Goal: Task Accomplishment & Management: Manage account settings

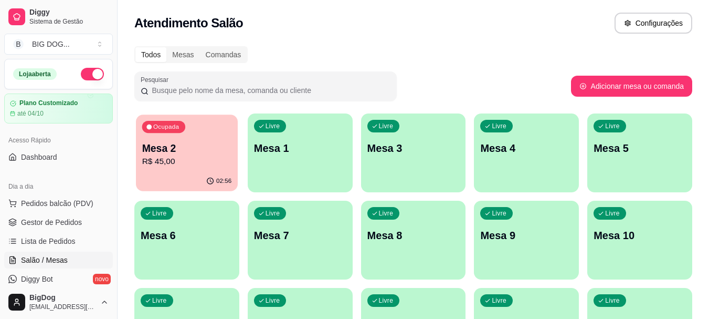
click at [164, 180] on div "02:56" at bounding box center [187, 181] width 102 height 20
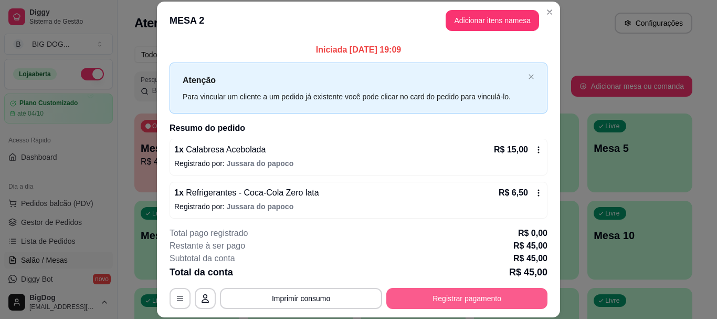
click at [429, 302] on button "Registrar pagamento" at bounding box center [466, 298] width 161 height 21
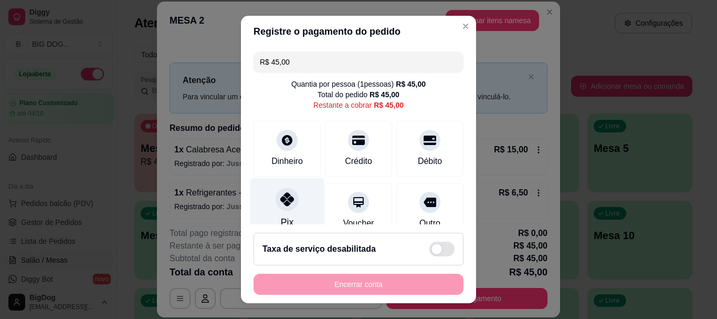
click at [286, 195] on icon at bounding box center [287, 200] width 14 height 14
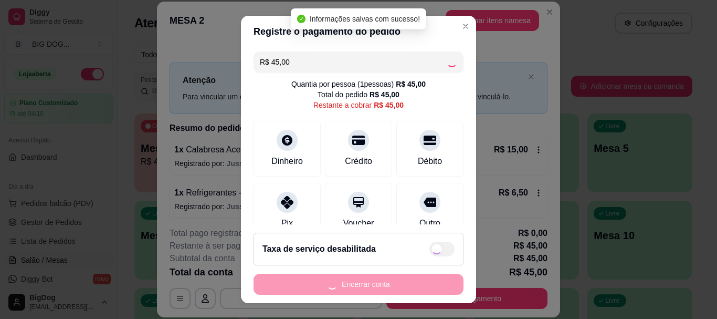
type input "R$ 0,00"
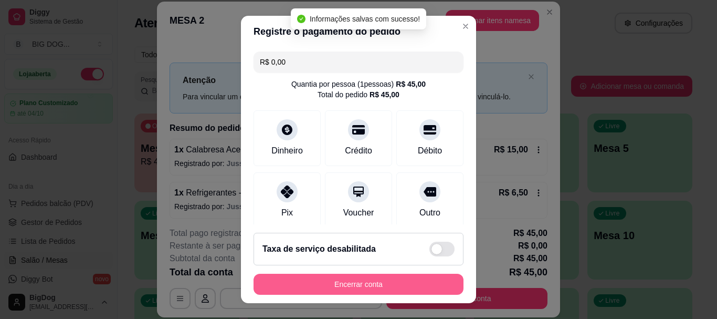
click at [362, 285] on button "Encerrar conta" at bounding box center [359, 284] width 210 height 21
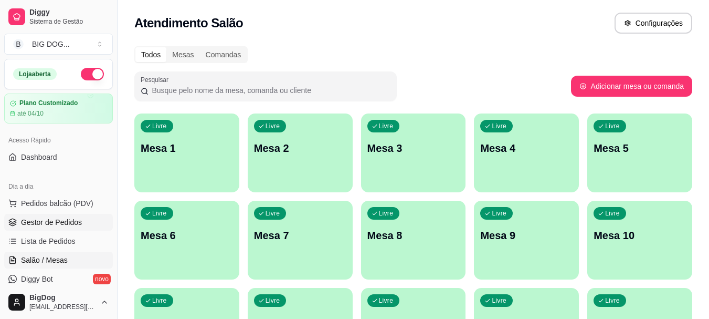
click at [72, 221] on span "Gestor de Pedidos" at bounding box center [51, 222] width 61 height 10
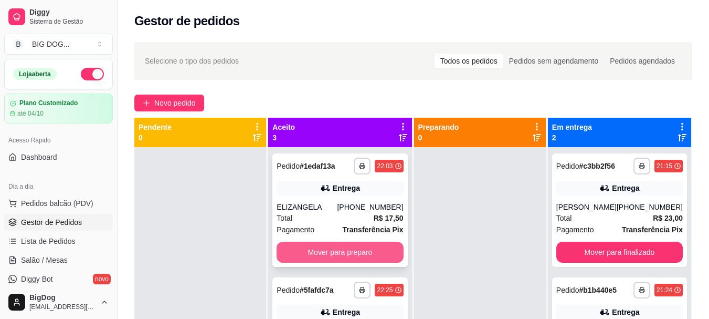
click at [368, 259] on button "Mover para preparo" at bounding box center [340, 251] width 127 height 21
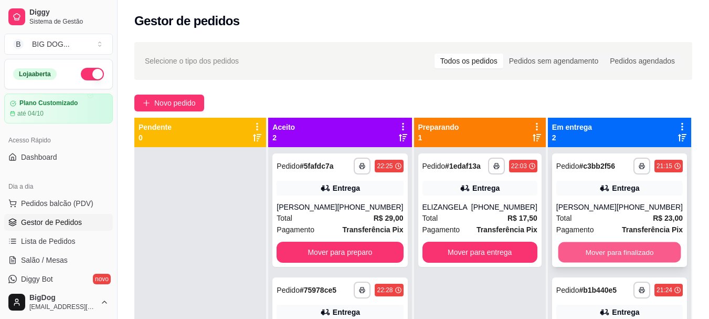
click at [620, 254] on button "Mover para finalizado" at bounding box center [619, 252] width 123 height 20
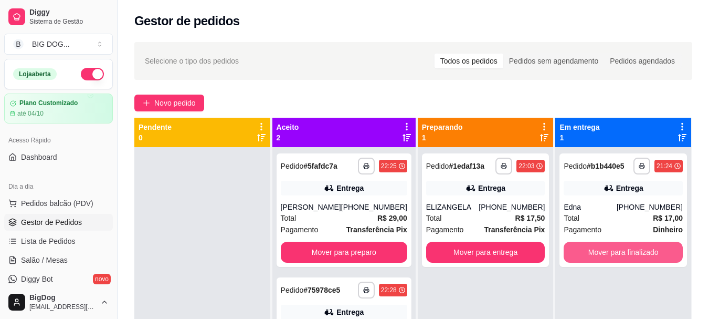
click at [620, 254] on button "Mover para finalizado" at bounding box center [623, 251] width 119 height 21
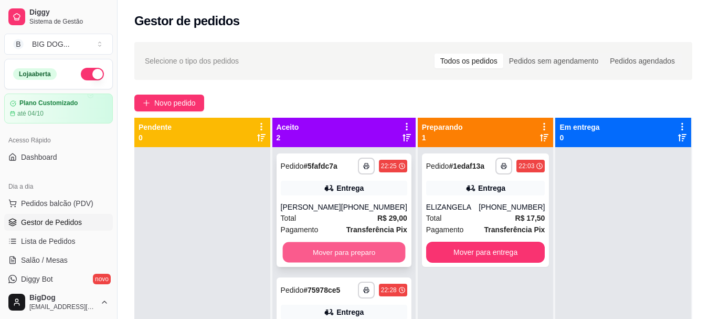
click at [372, 248] on button "Mover para preparo" at bounding box center [343, 252] width 123 height 20
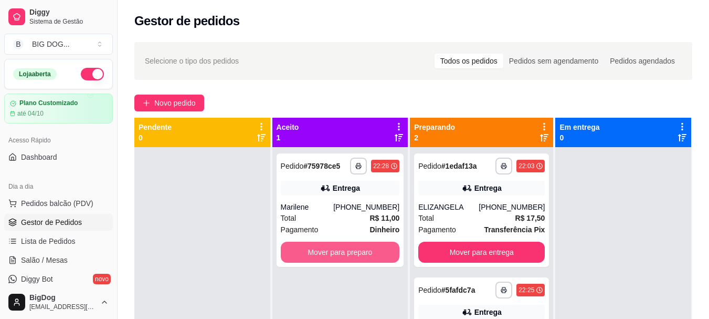
click at [372, 248] on button "Mover para preparo" at bounding box center [340, 251] width 119 height 21
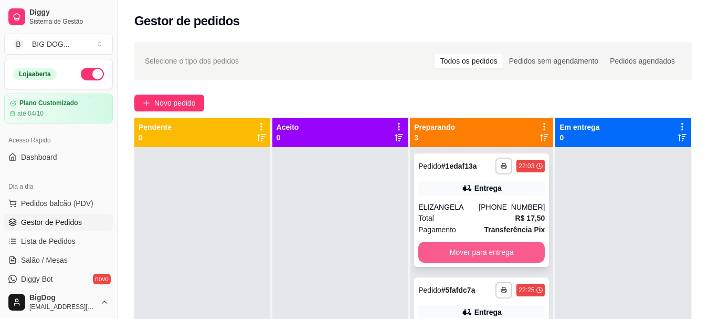
click at [476, 257] on button "Mover para entrega" at bounding box center [481, 251] width 127 height 21
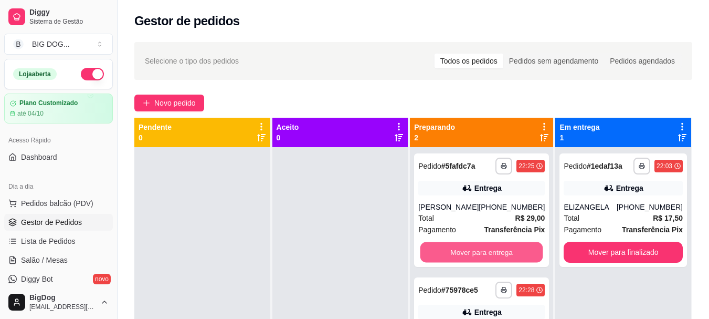
click at [476, 257] on button "Mover para entrega" at bounding box center [482, 252] width 123 height 20
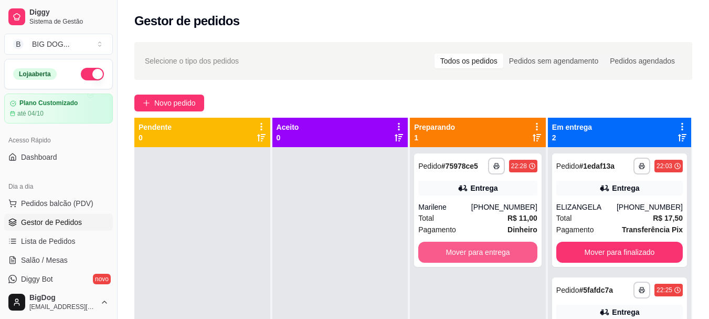
click at [476, 257] on button "Mover para entrega" at bounding box center [477, 251] width 119 height 21
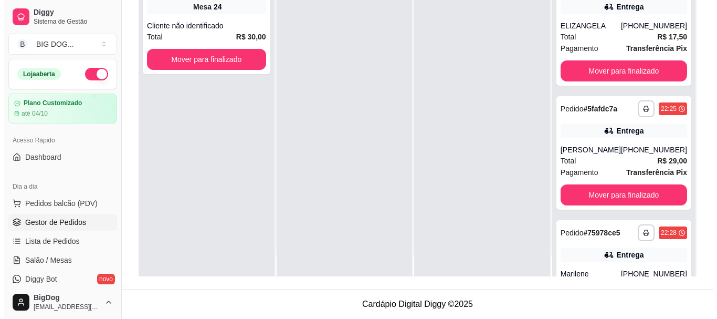
scroll to position [29, 0]
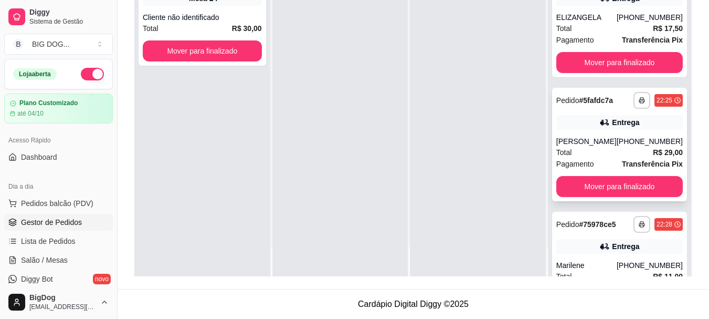
click at [591, 144] on div "[PERSON_NAME]" at bounding box center [586, 141] width 60 height 10
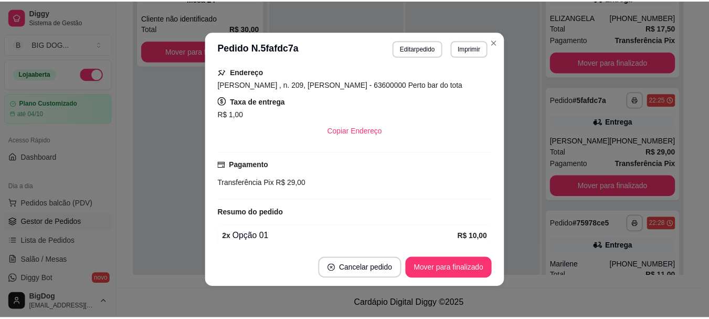
scroll to position [210, 0]
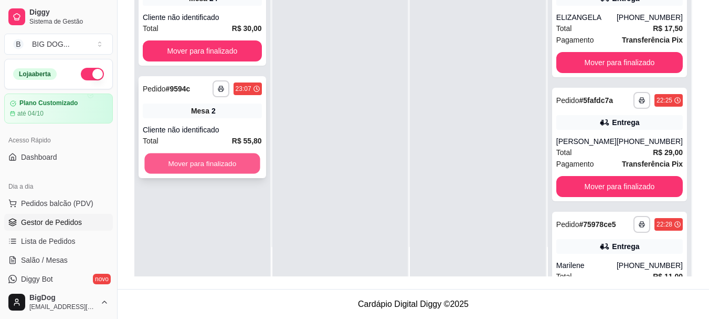
click at [219, 160] on button "Mover para finalizado" at bounding box center [201, 163] width 115 height 20
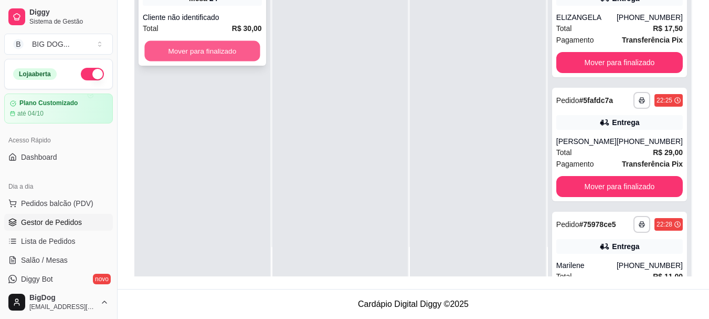
click at [224, 55] on button "Mover para finalizado" at bounding box center [201, 51] width 115 height 20
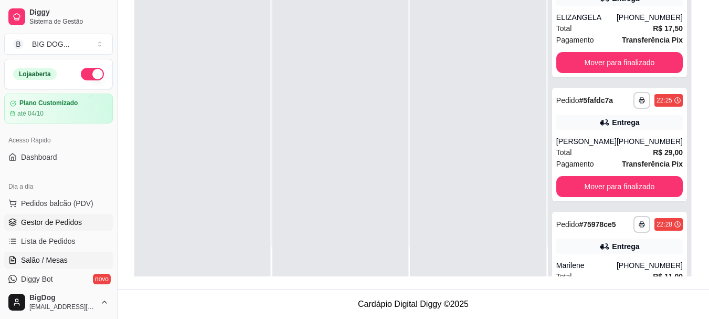
click at [58, 261] on span "Salão / Mesas" at bounding box center [44, 260] width 47 height 10
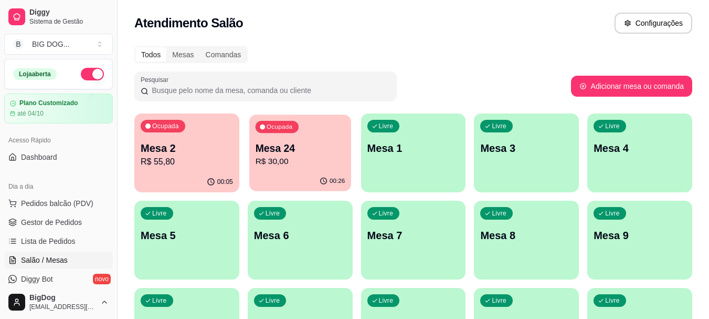
click at [288, 137] on div "Ocupada Mesa 24 R$ 30,00" at bounding box center [300, 142] width 102 height 57
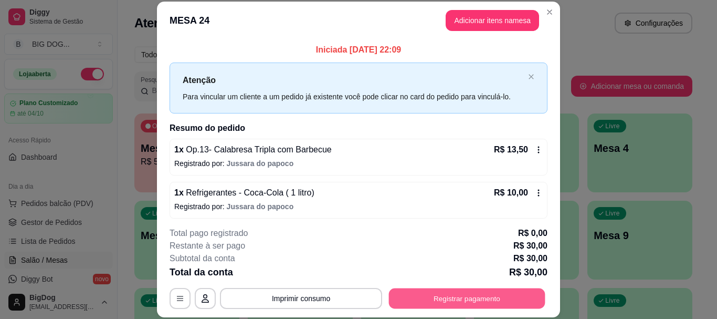
click at [427, 304] on button "Registrar pagamento" at bounding box center [467, 298] width 156 height 20
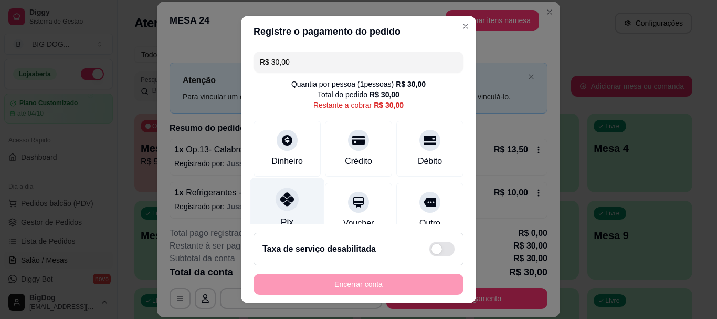
click at [290, 194] on div at bounding box center [287, 199] width 23 height 23
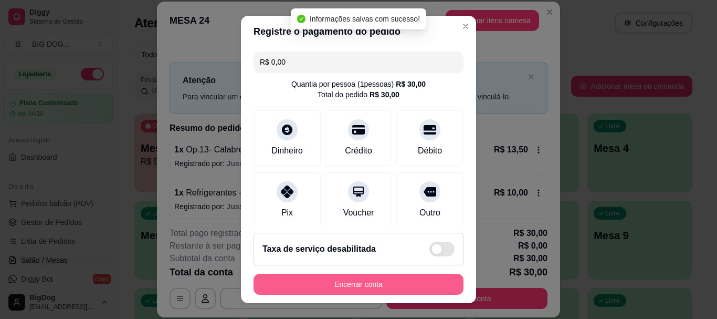
type input "R$ 0,00"
click at [345, 285] on button "Encerrar conta" at bounding box center [359, 284] width 210 height 21
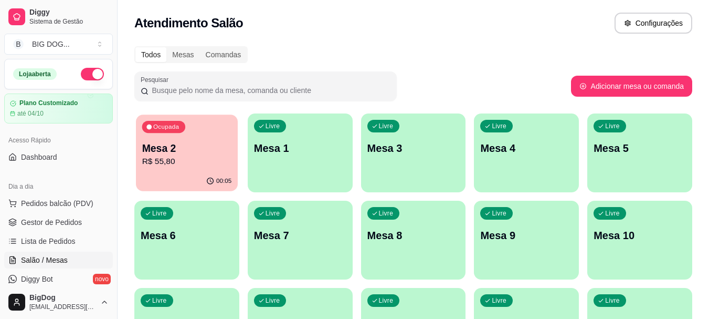
click at [180, 144] on p "Mesa 2" at bounding box center [187, 148] width 90 height 14
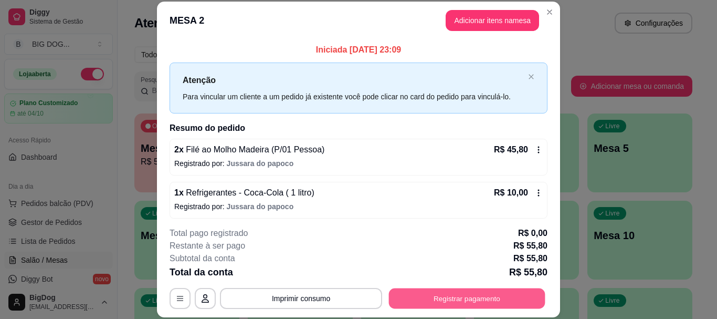
click at [456, 295] on button "Registrar pagamento" at bounding box center [467, 298] width 156 height 20
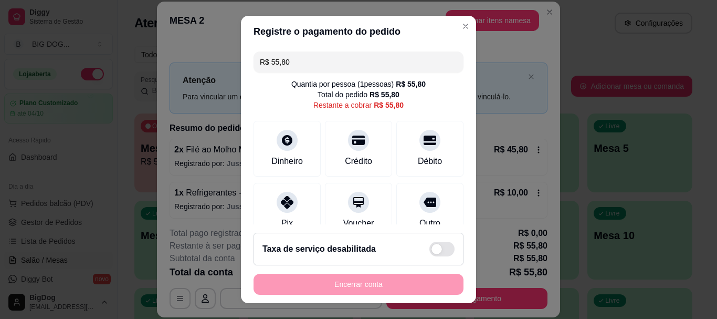
drag, startPoint x: 316, startPoint y: 56, endPoint x: 193, endPoint y: 68, distance: 123.4
click at [193, 68] on div "Registre o pagamento do pedido R$ 55,80 Quantia por pessoa ( 1 pessoas) R$ 55,8…" at bounding box center [358, 159] width 717 height 319
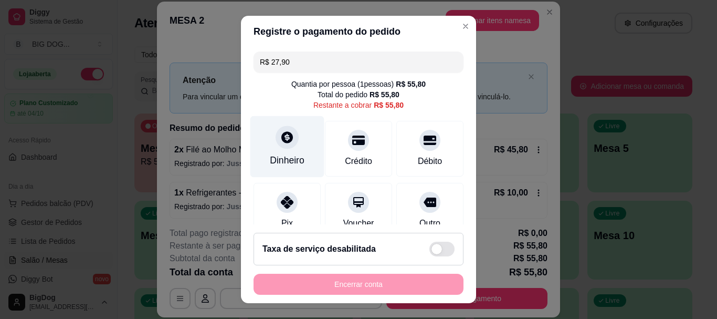
click at [286, 145] on div at bounding box center [287, 137] width 23 height 23
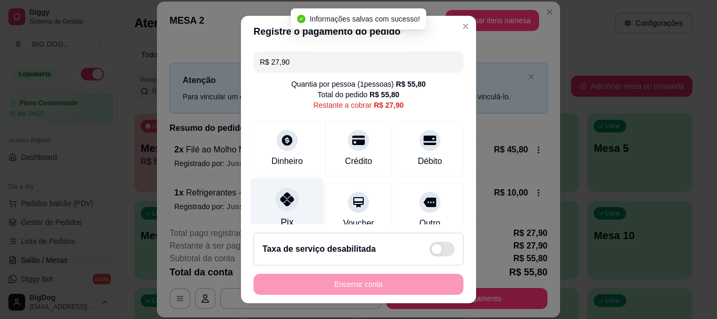
click at [290, 219] on div "Pix" at bounding box center [287, 208] width 74 height 61
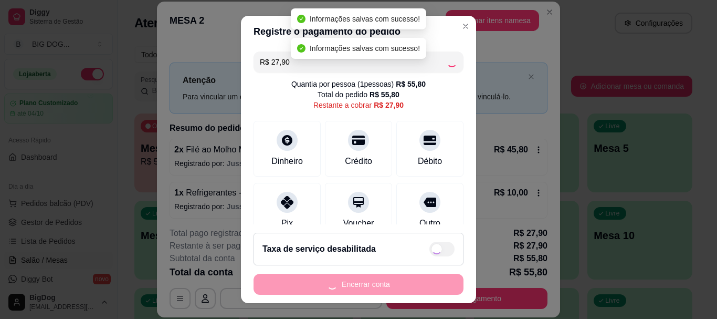
type input "R$ 0,00"
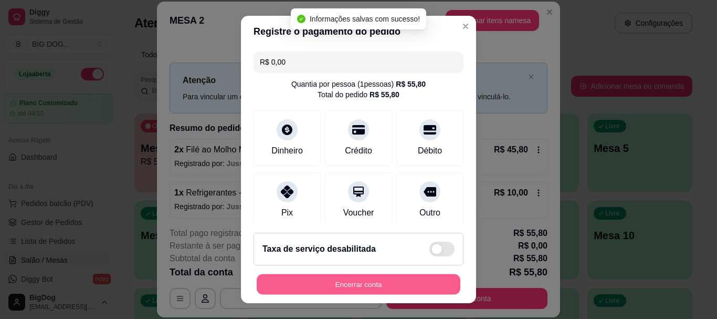
click at [352, 283] on button "Encerrar conta" at bounding box center [359, 284] width 204 height 20
